Goal: Information Seeking & Learning: Find specific page/section

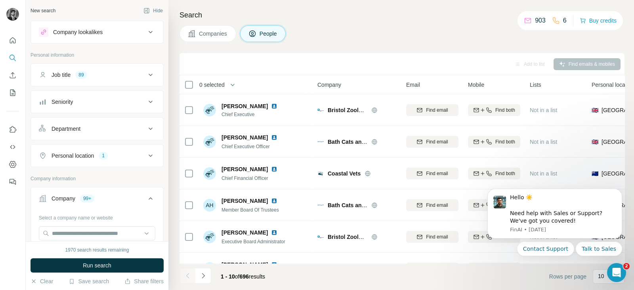
click at [208, 36] on span "Companies" at bounding box center [213, 34] width 29 height 8
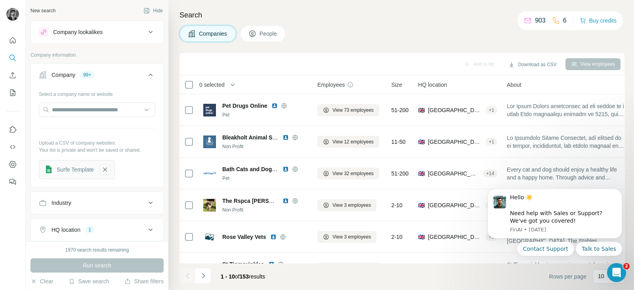
click at [109, 172] on icon "button" at bounding box center [104, 170] width 7 height 8
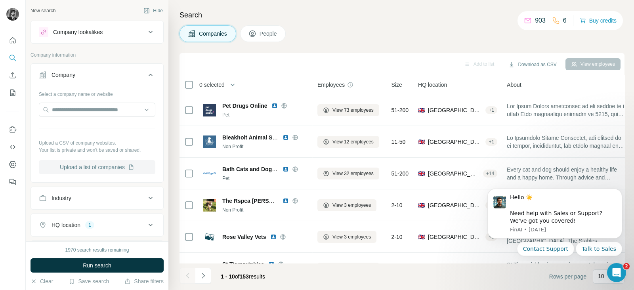
click at [125, 165] on button "Upload a list of companies" at bounding box center [97, 167] width 116 height 14
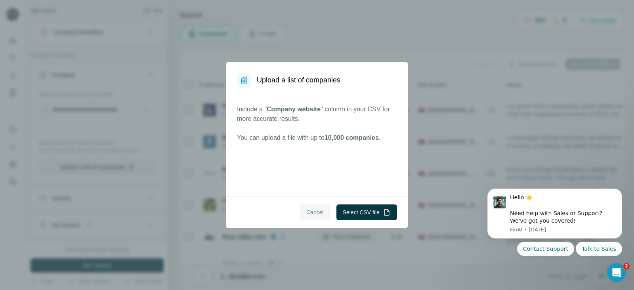
click at [314, 211] on span "Cancel" at bounding box center [314, 212] width 17 height 8
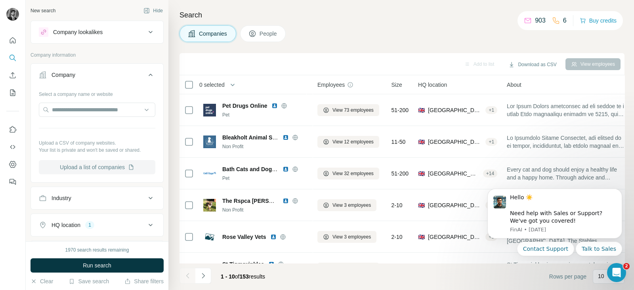
click at [125, 166] on button "Upload a list of companies" at bounding box center [97, 167] width 116 height 14
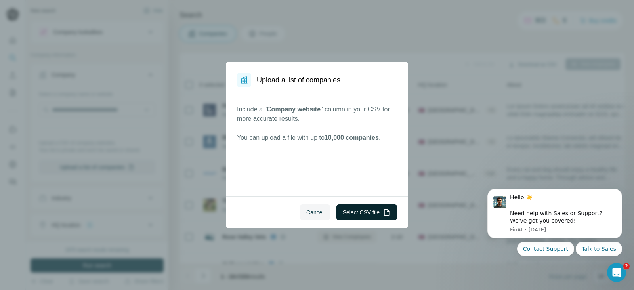
click at [366, 212] on button "Select CSV file" at bounding box center [366, 212] width 61 height 16
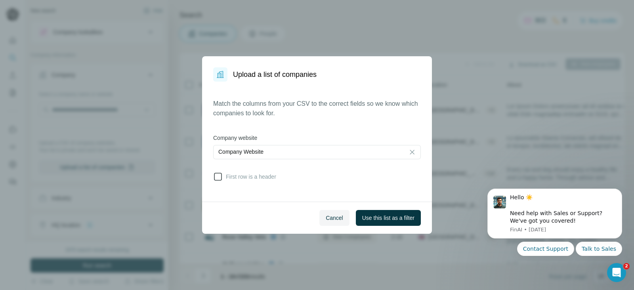
click at [225, 173] on span "First row is a header" at bounding box center [249, 177] width 53 height 8
click at [404, 212] on button "Use this list as a filter" at bounding box center [388, 218] width 65 height 16
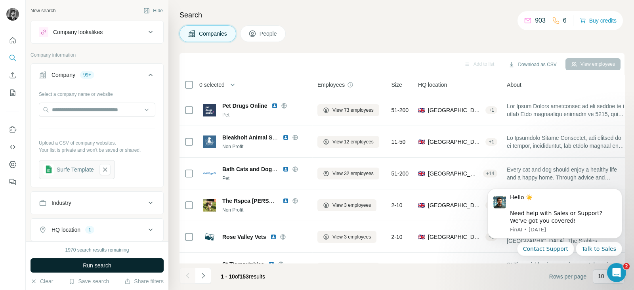
click at [119, 266] on button "Run search" at bounding box center [96, 265] width 133 height 14
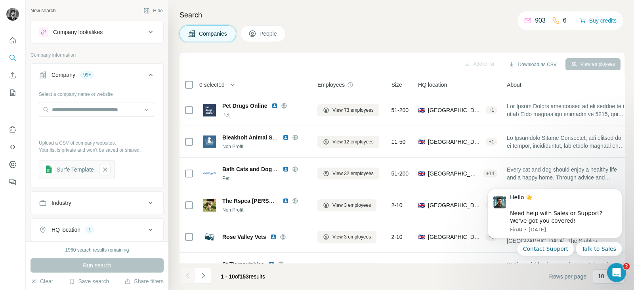
click at [252, 30] on icon at bounding box center [252, 33] width 6 height 6
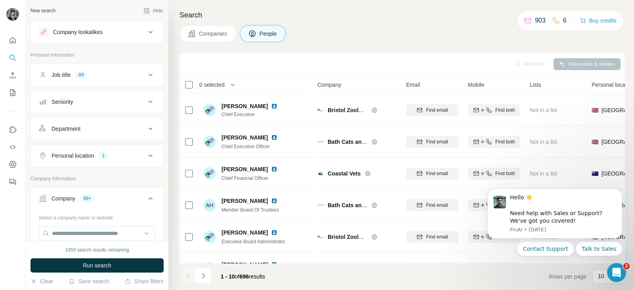
click at [146, 76] on icon at bounding box center [151, 75] width 10 height 10
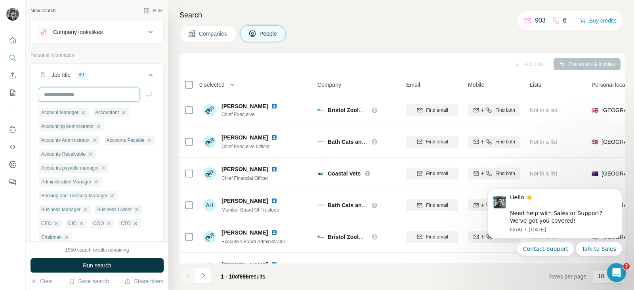
click at [125, 95] on input "text" at bounding box center [89, 95] width 101 height 14
type input "*********"
type input "*"
type input "*****"
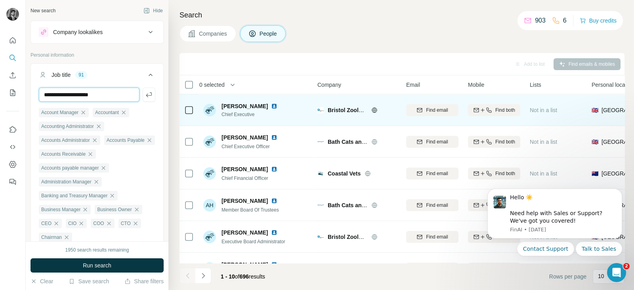
type input "**********"
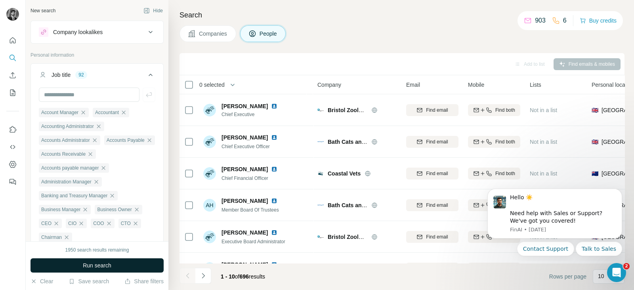
click at [122, 269] on button "Run search" at bounding box center [96, 265] width 133 height 14
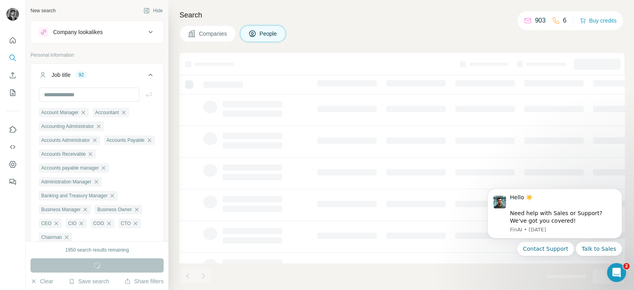
click at [146, 74] on icon at bounding box center [151, 75] width 10 height 10
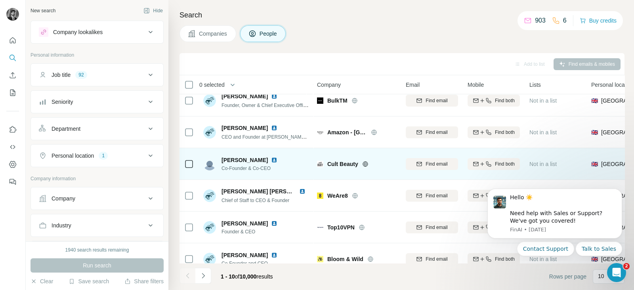
scroll to position [43, 0]
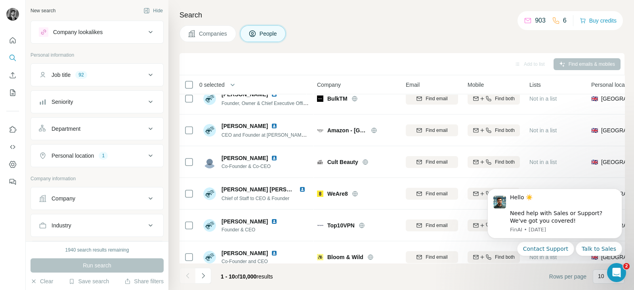
click at [124, 73] on div "Job title 92" at bounding box center [92, 75] width 107 height 8
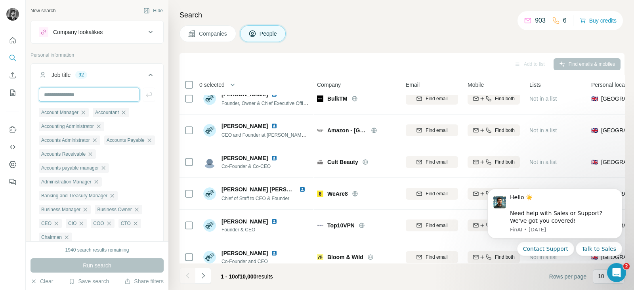
click at [93, 97] on input "text" at bounding box center [89, 95] width 101 height 14
type input "**********"
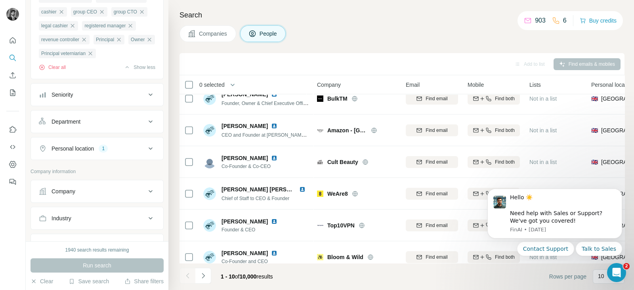
scroll to position [867, 0]
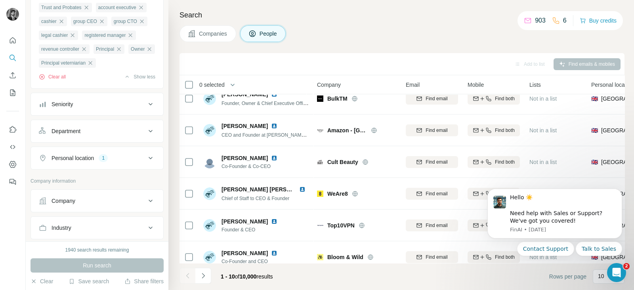
click at [130, 245] on div "1940 search results remaining Run search Clear Save search Share filters" at bounding box center [97, 265] width 143 height 49
click at [152, 168] on button "Personal location 1" at bounding box center [97, 158] width 132 height 19
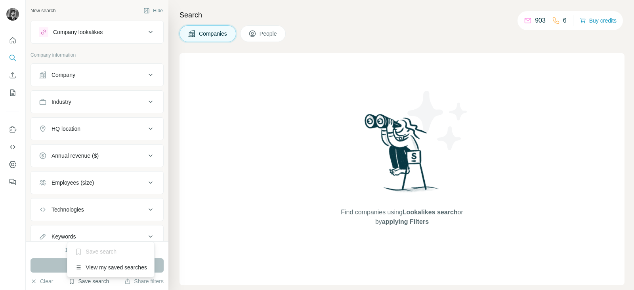
click at [99, 281] on button "Save search" at bounding box center [89, 281] width 40 height 8
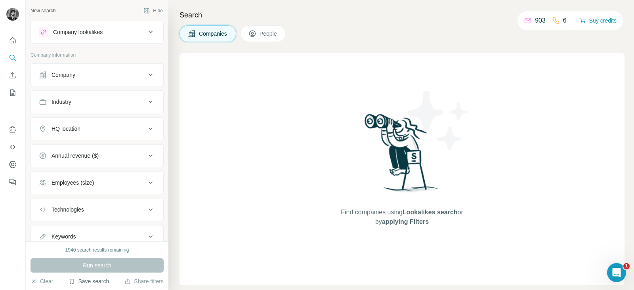
click at [99, 280] on button "Save search" at bounding box center [89, 281] width 40 height 8
click at [103, 259] on div "Save search" at bounding box center [111, 252] width 84 height 16
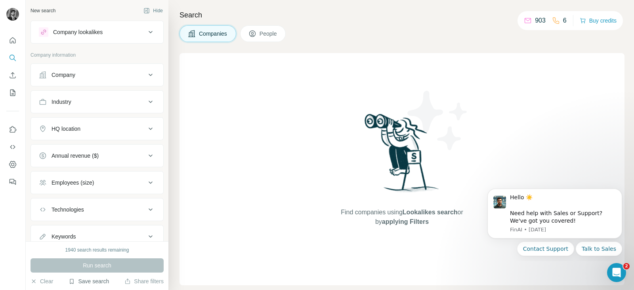
click at [92, 282] on button "Save search" at bounding box center [89, 281] width 40 height 8
click at [101, 267] on div "View my saved searches" at bounding box center [111, 267] width 84 height 16
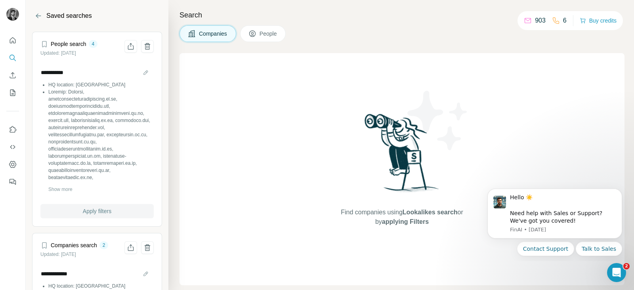
click at [99, 211] on span "Apply filters" at bounding box center [97, 211] width 29 height 8
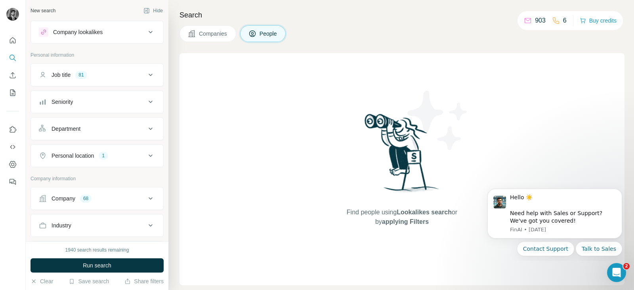
click at [131, 76] on div "Job title 81" at bounding box center [92, 75] width 107 height 8
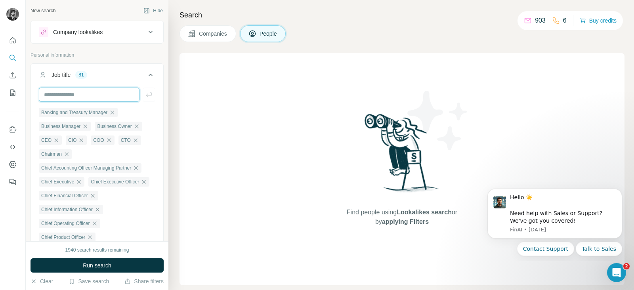
click at [105, 91] on input "text" at bounding box center [89, 95] width 101 height 14
type input "**********"
click at [125, 97] on input "text" at bounding box center [89, 95] width 101 height 14
type input "*********"
type input "*****"
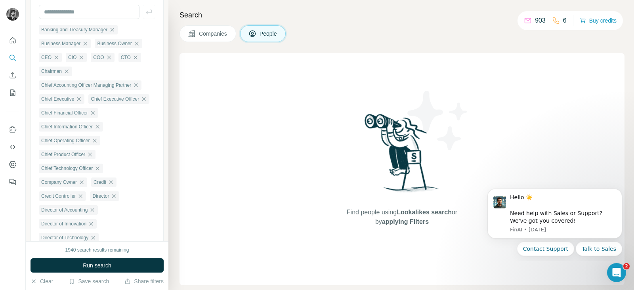
click at [216, 35] on span "Companies" at bounding box center [213, 34] width 29 height 8
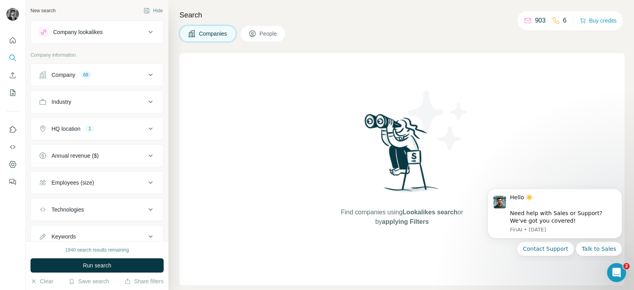
click at [146, 72] on icon at bounding box center [151, 75] width 10 height 10
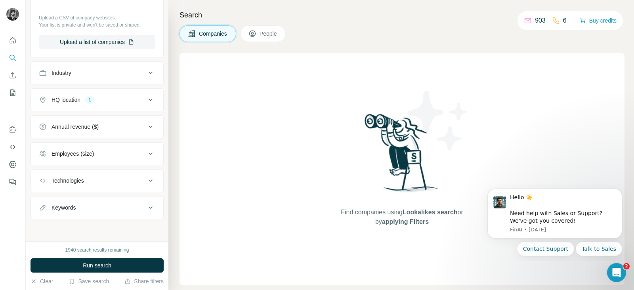
scroll to position [814, 0]
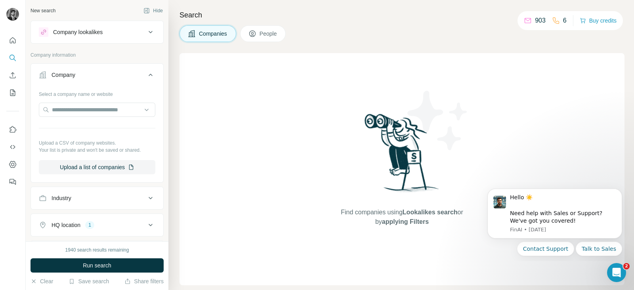
scroll to position [0, 0]
click at [102, 173] on div "Select a company name or website Upload a CSV of company websites. Your list is…" at bounding box center [97, 134] width 132 height 93
click at [105, 168] on button "Upload a list of companies" at bounding box center [97, 167] width 116 height 14
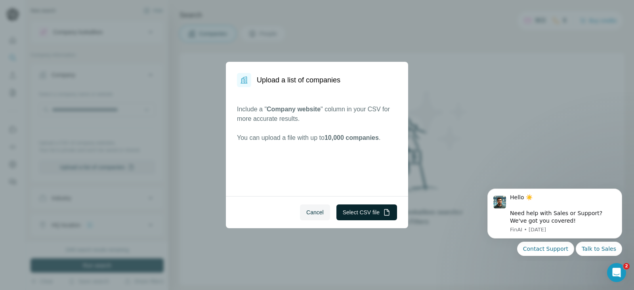
click at [383, 213] on icon "button" at bounding box center [387, 212] width 8 height 8
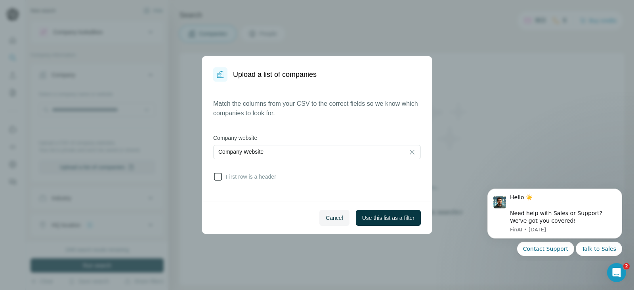
click at [225, 175] on span "First row is a header" at bounding box center [249, 177] width 53 height 8
click at [398, 222] on button "Use this list as a filter" at bounding box center [388, 218] width 65 height 16
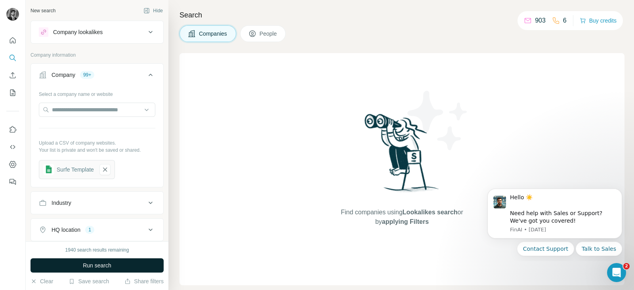
click at [121, 258] on button "Run search" at bounding box center [96, 265] width 133 height 14
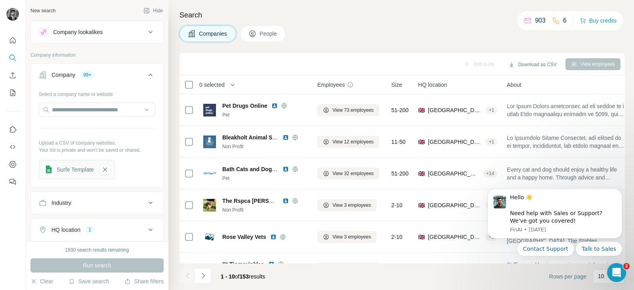
click at [274, 27] on button "People" at bounding box center [263, 33] width 46 height 17
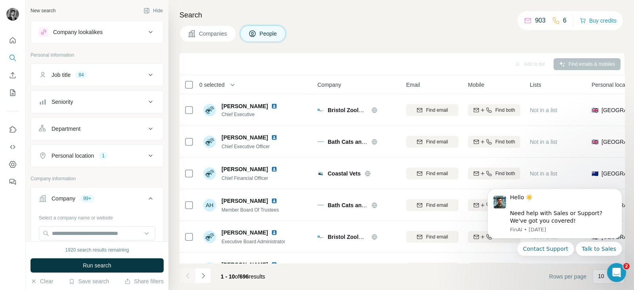
click at [100, 263] on span "Run search" at bounding box center [97, 265] width 29 height 8
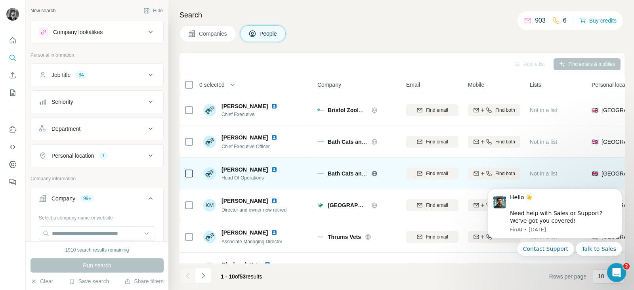
scroll to position [153, 0]
